Goal: Use online tool/utility: Utilize a website feature to perform a specific function

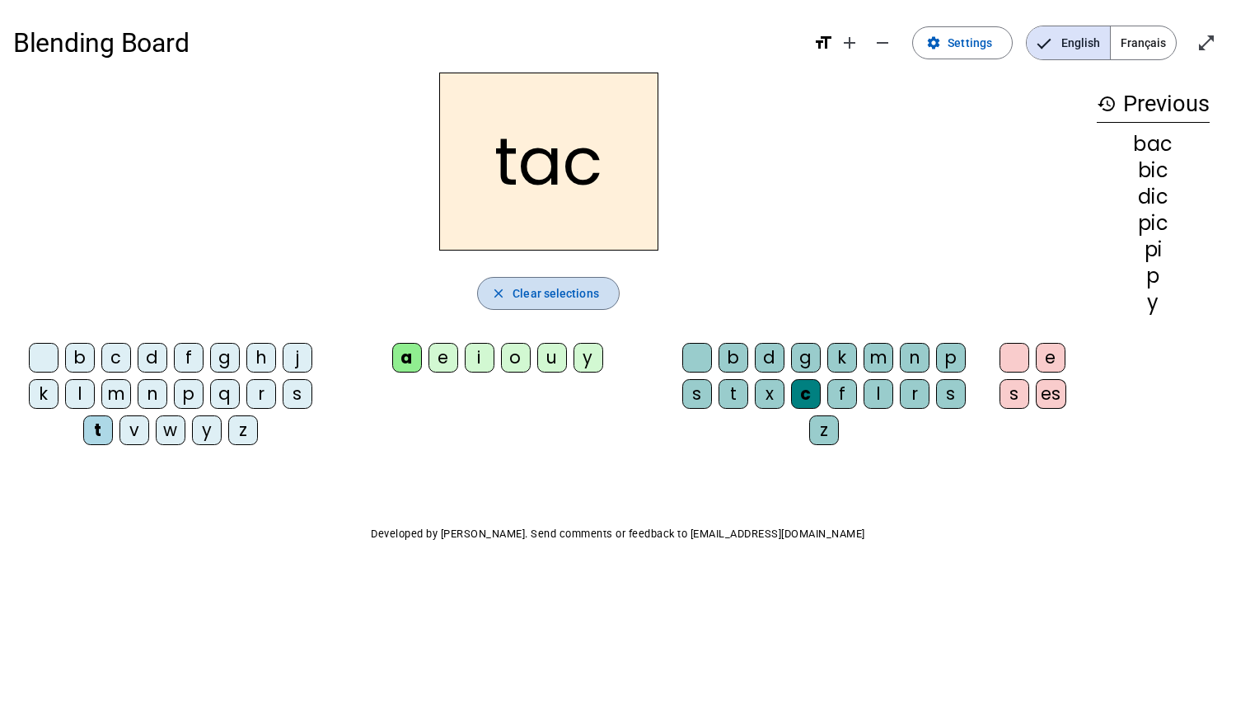
click at [524, 294] on span "Clear selections" at bounding box center [555, 293] width 87 height 20
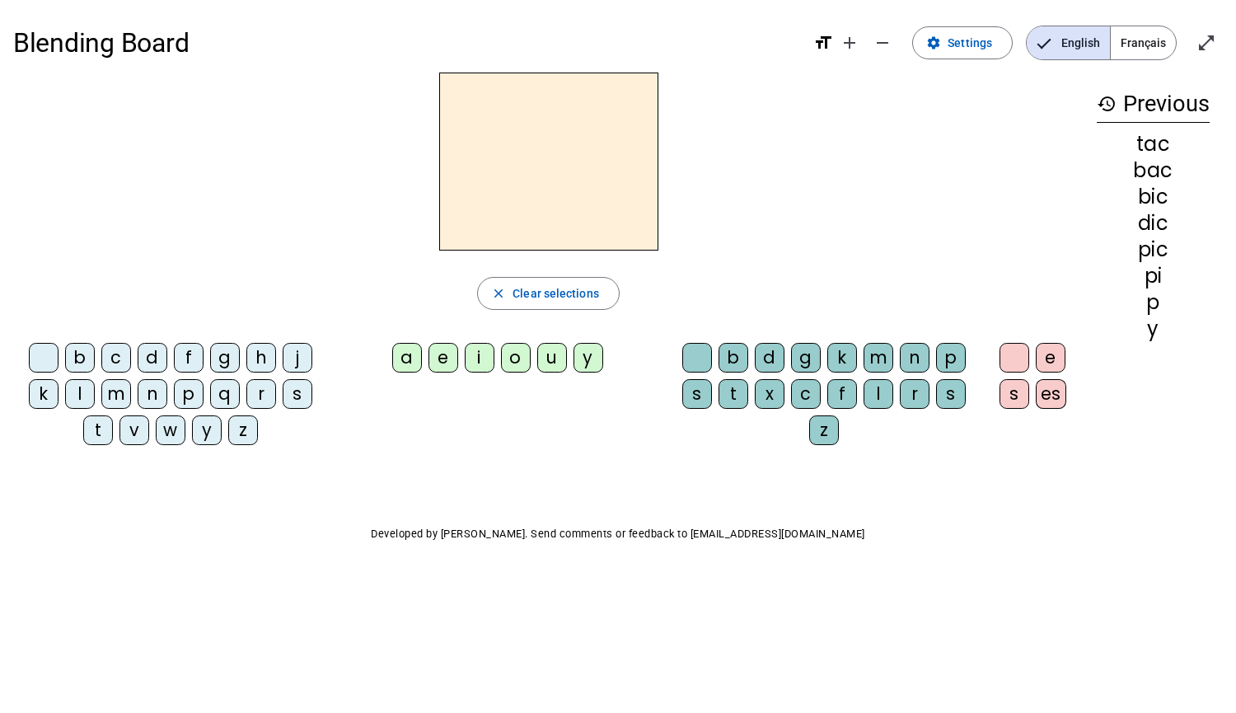
click at [110, 438] on div "t" at bounding box center [98, 430] width 30 height 30
click at [484, 356] on div "i" at bounding box center [480, 358] width 30 height 30
click at [951, 351] on div "p" at bounding box center [951, 358] width 30 height 30
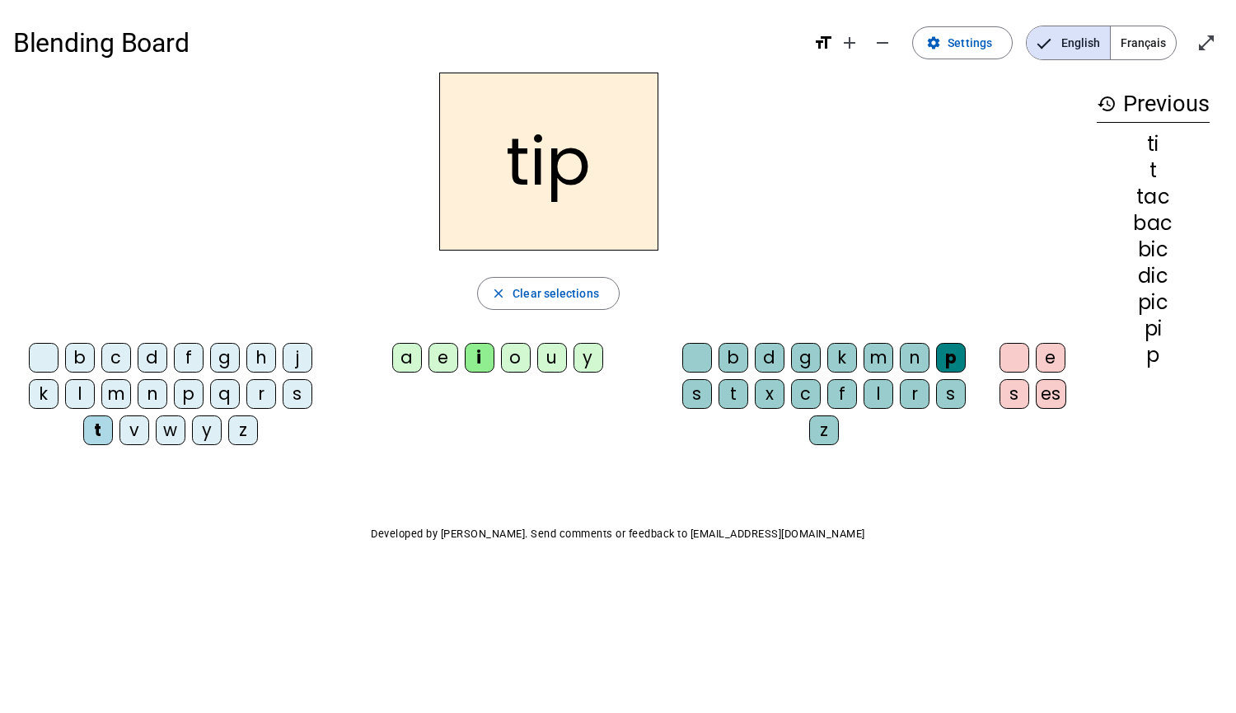
click at [410, 349] on div "a" at bounding box center [407, 358] width 30 height 30
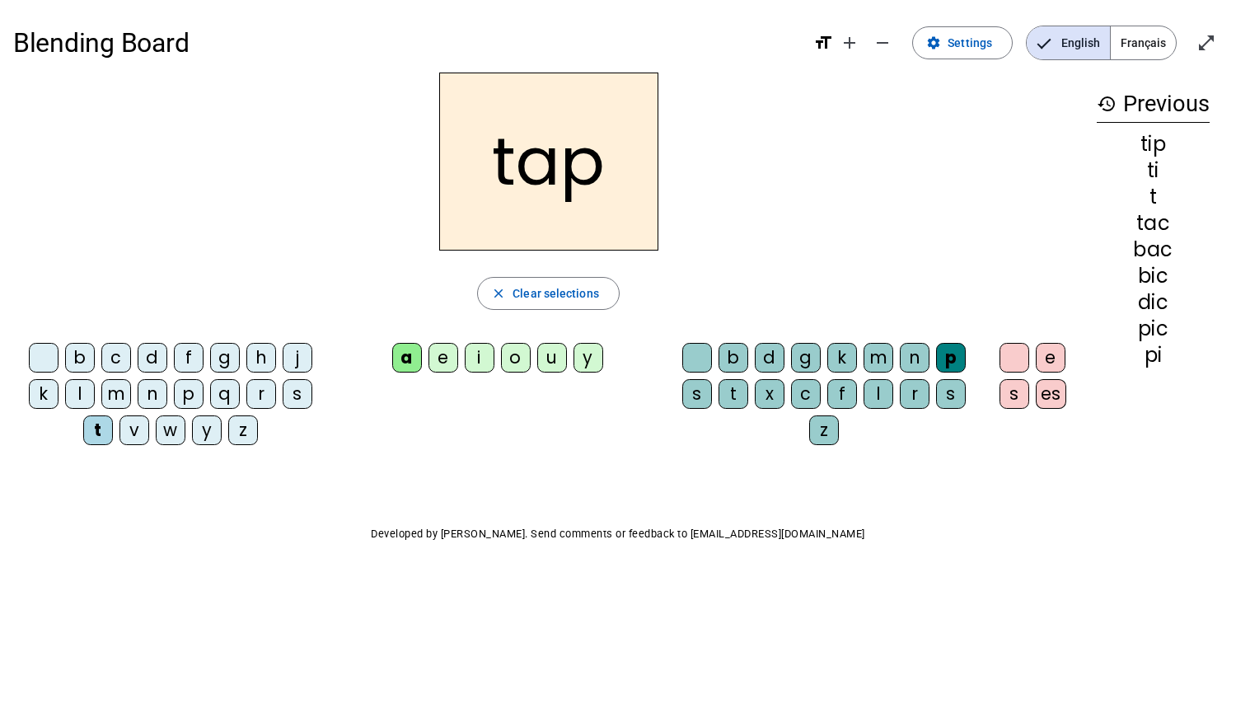
click at [119, 395] on div "m" at bounding box center [116, 394] width 30 height 30
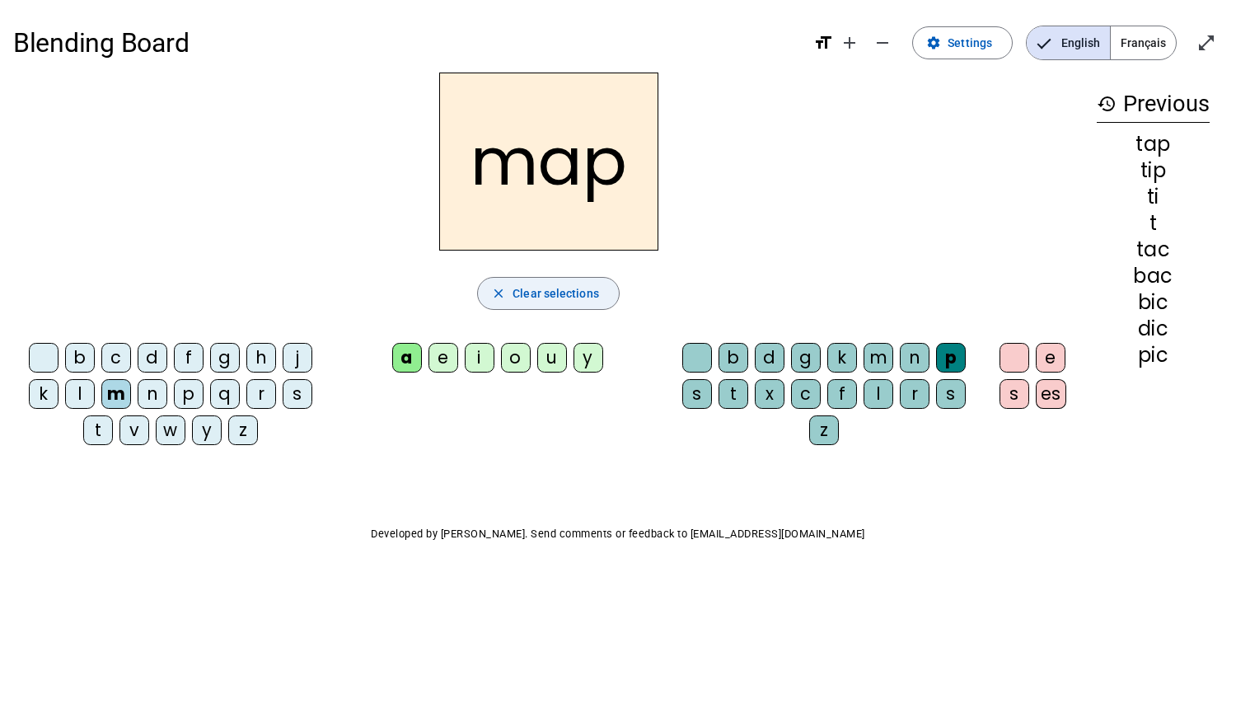
click at [567, 307] on span "button" at bounding box center [548, 294] width 141 height 40
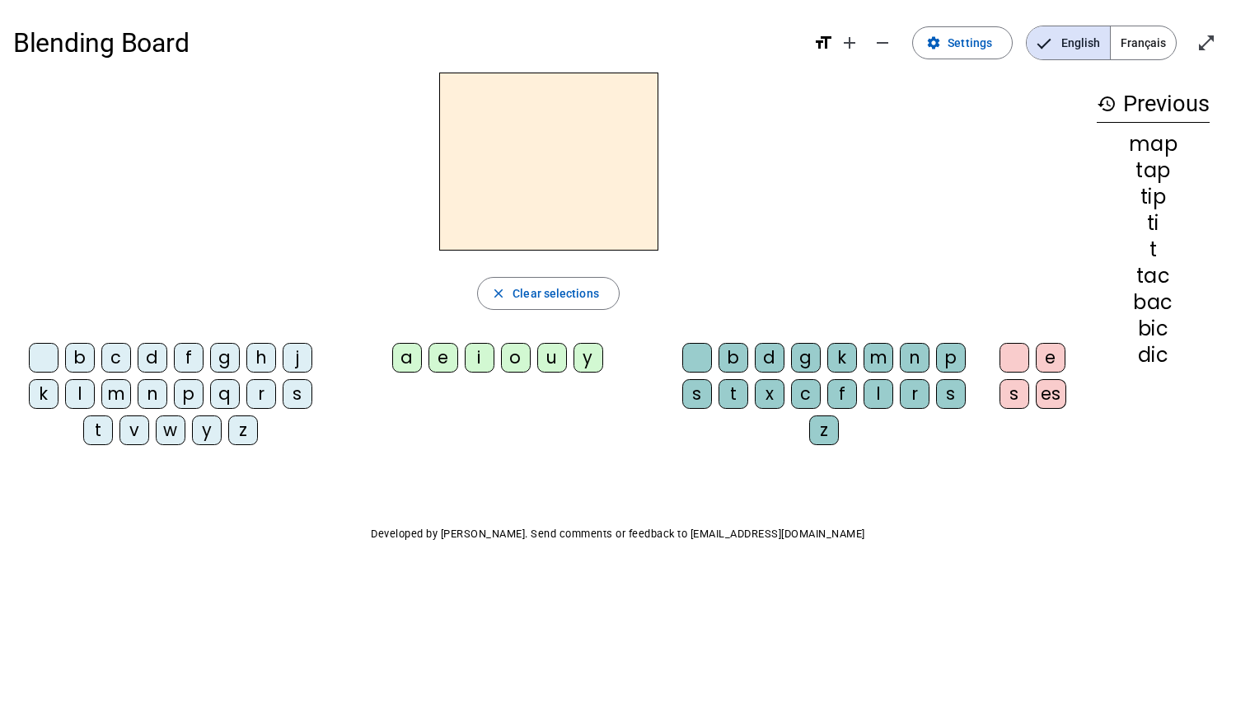
click at [77, 361] on div "b" at bounding box center [80, 358] width 30 height 30
click at [397, 369] on div "a" at bounding box center [407, 358] width 30 height 30
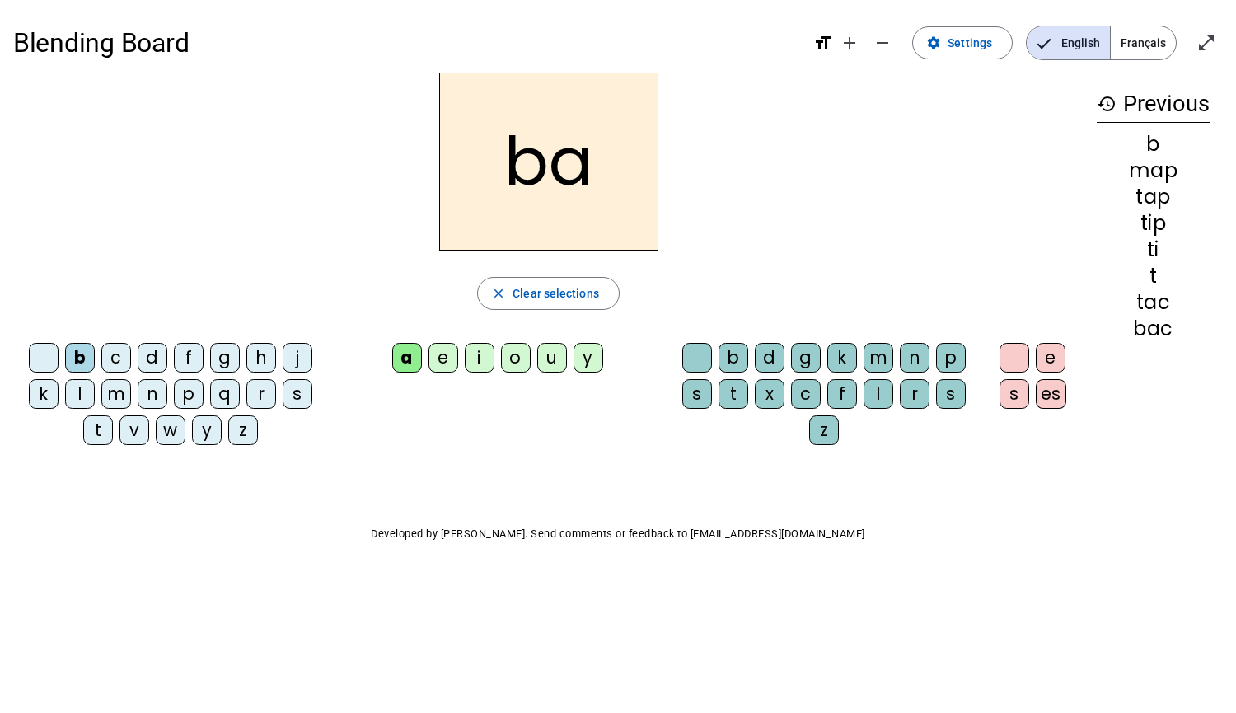
click at [815, 357] on div "g" at bounding box center [806, 358] width 30 height 30
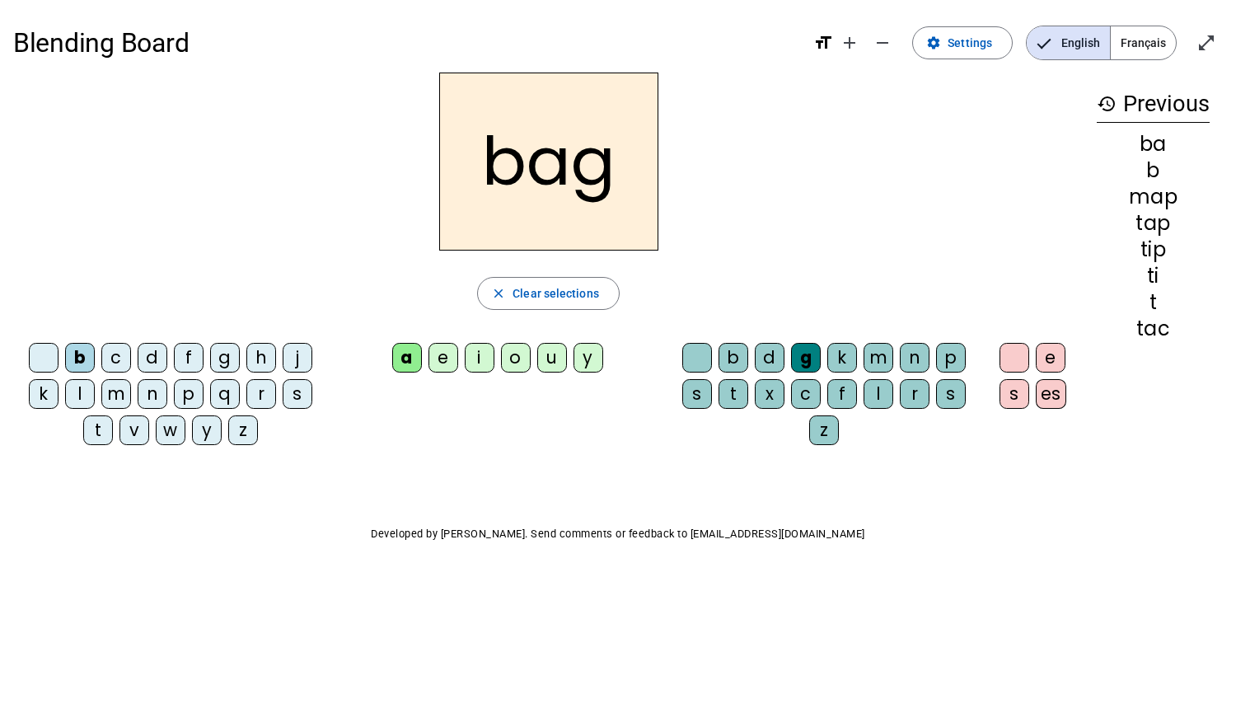
click at [87, 439] on div "t" at bounding box center [98, 430] width 30 height 30
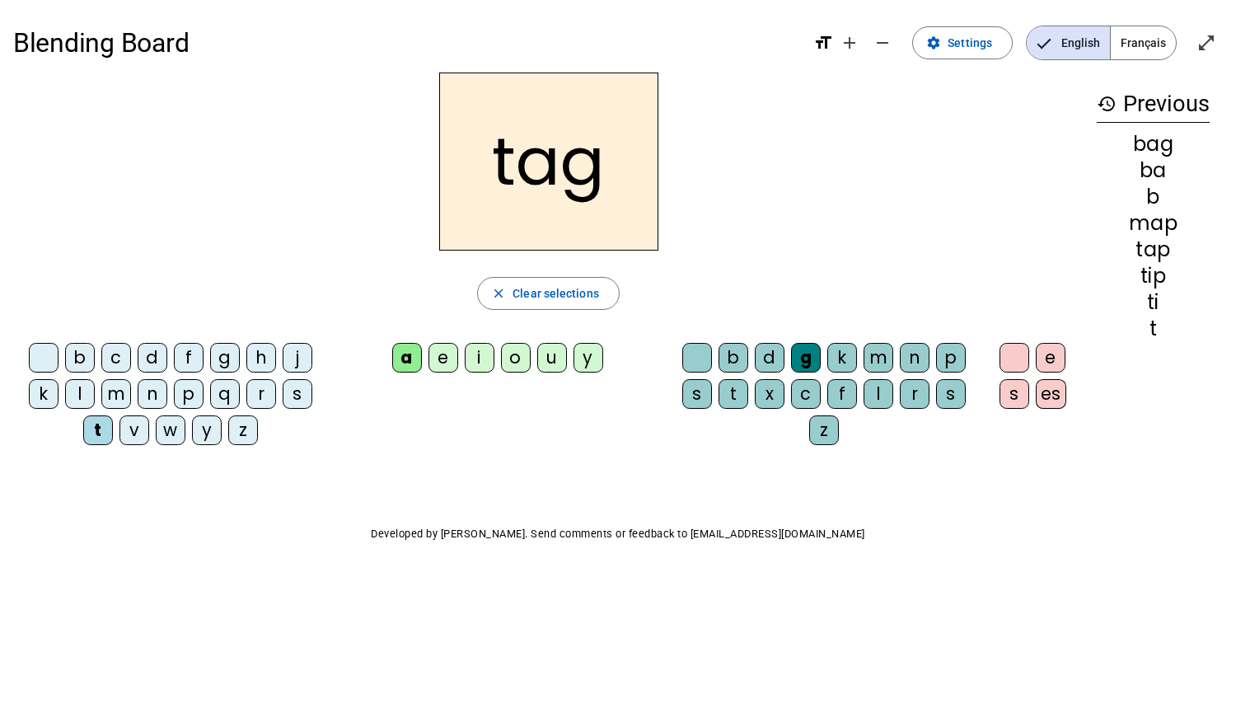
click at [451, 368] on div "e" at bounding box center [443, 358] width 30 height 30
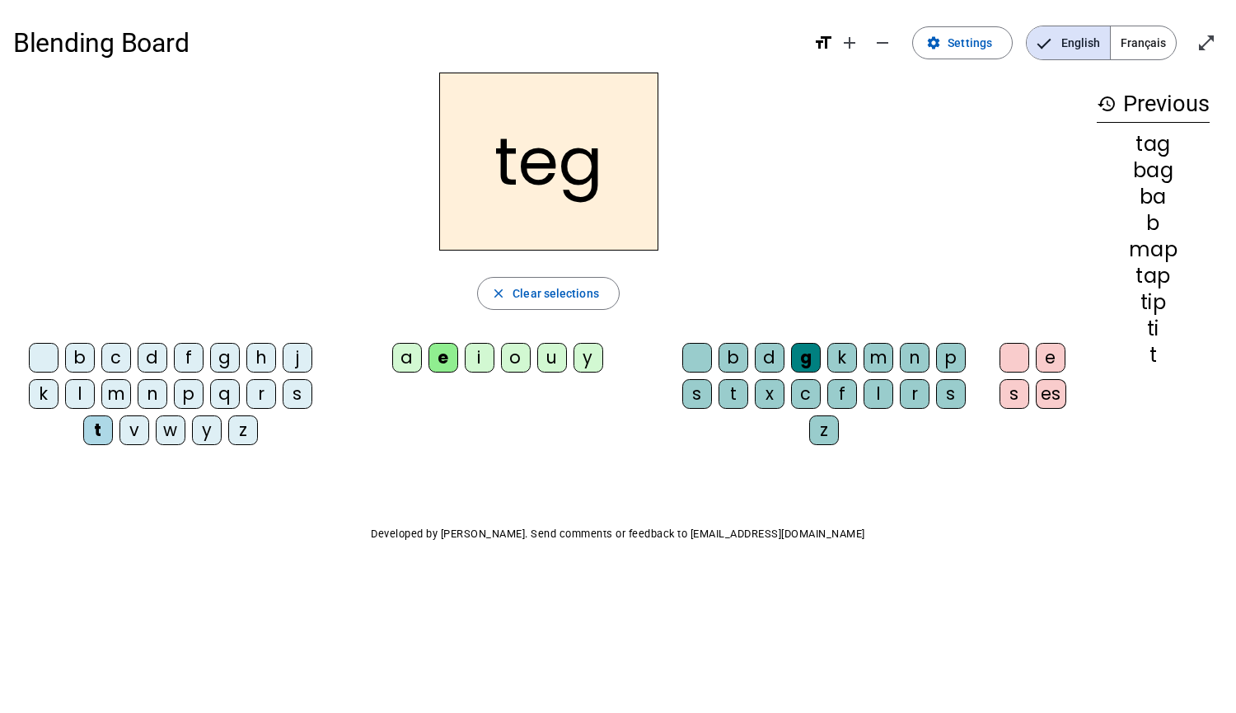
click at [475, 371] on div "i" at bounding box center [480, 358] width 30 height 30
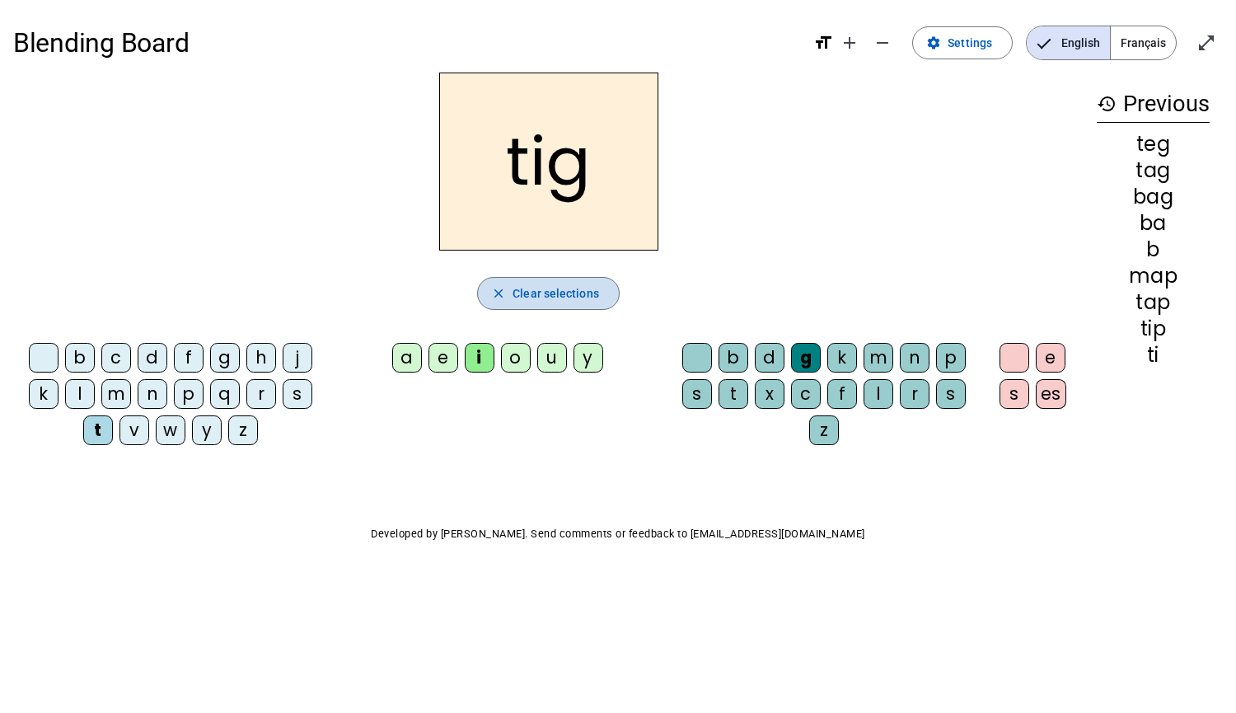
click at [548, 277] on span "button" at bounding box center [548, 294] width 141 height 40
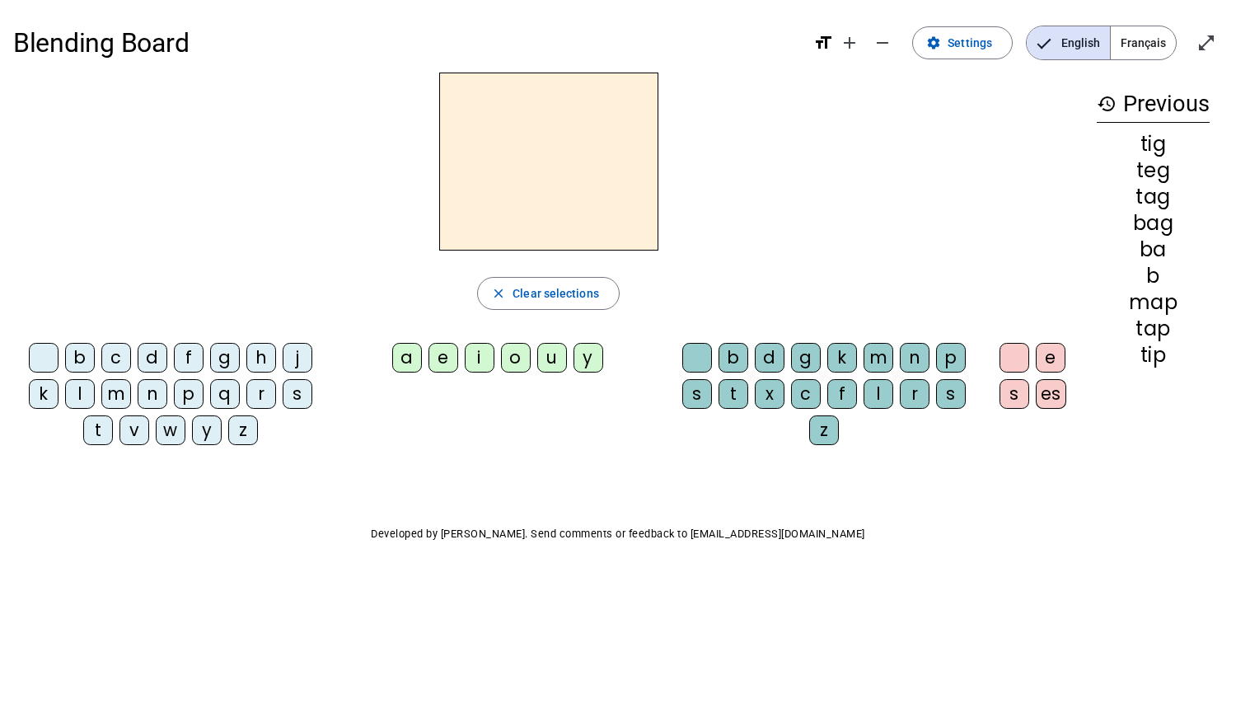
click at [120, 384] on div "m" at bounding box center [116, 394] width 30 height 30
click at [512, 356] on div "o" at bounding box center [516, 358] width 30 height 30
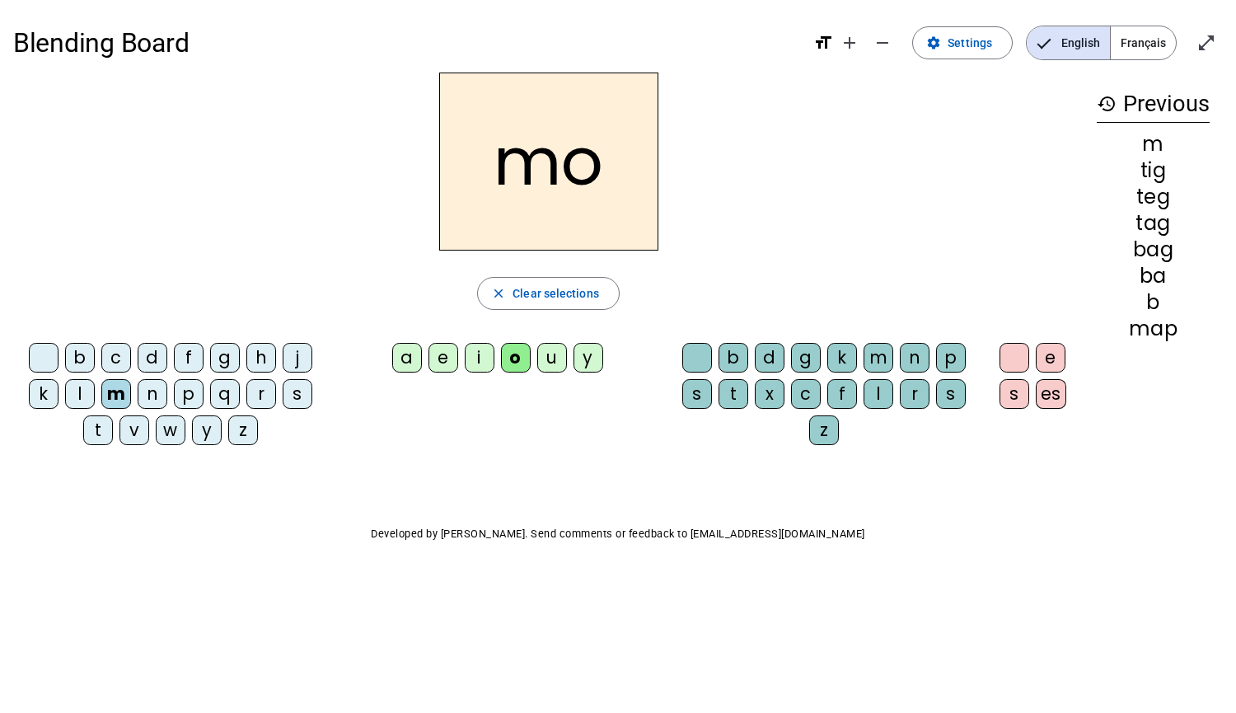
click at [874, 362] on div "m" at bounding box center [878, 358] width 30 height 30
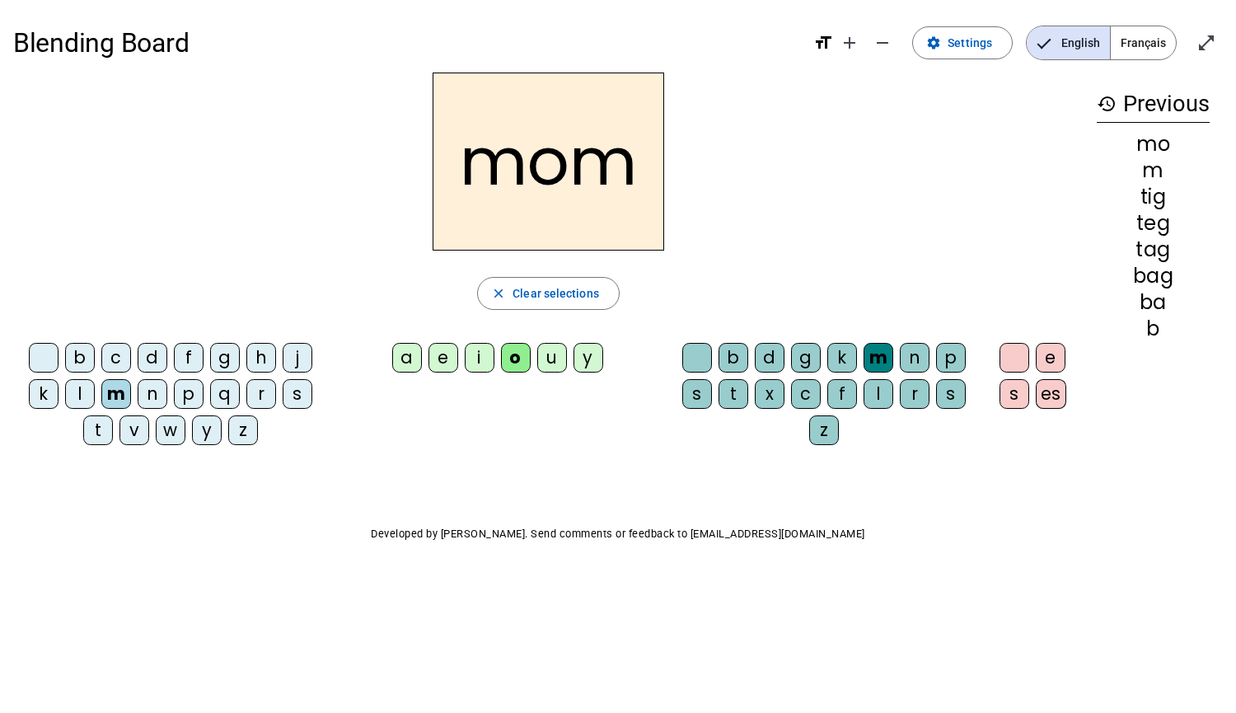
click at [98, 425] on div "t" at bounding box center [98, 430] width 30 height 30
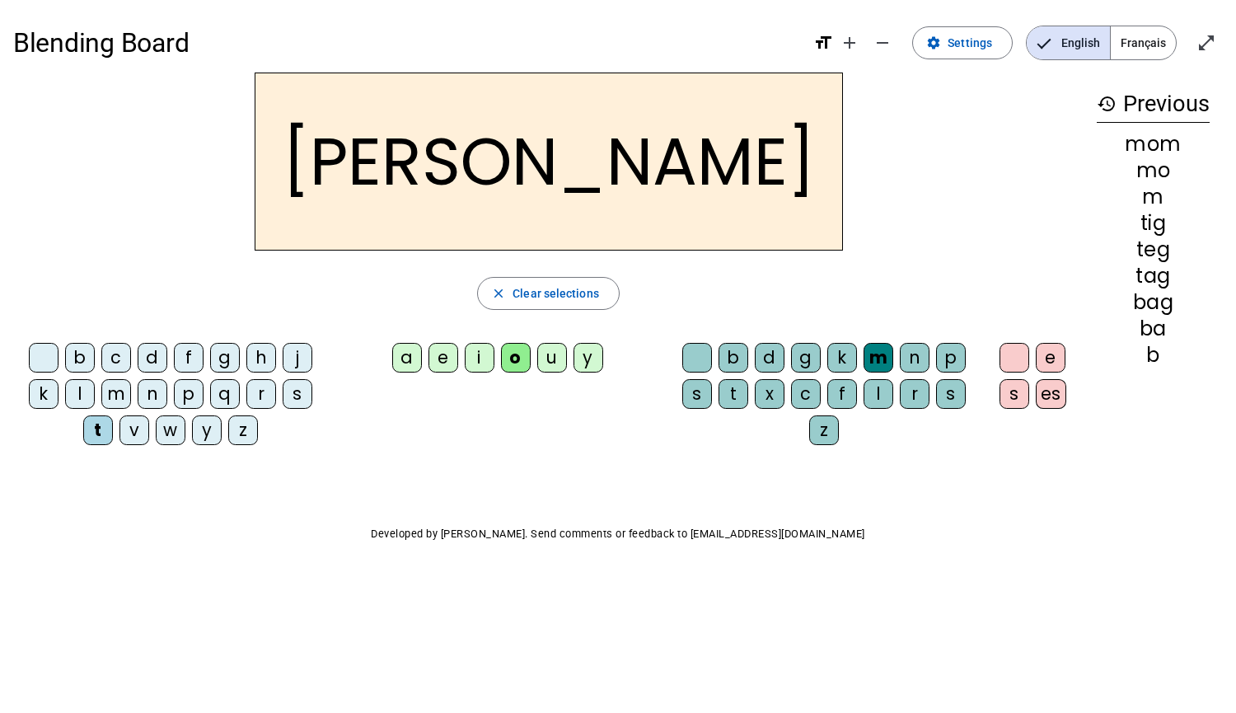
click at [954, 352] on div "p" at bounding box center [951, 358] width 30 height 30
